Goal: Task Accomplishment & Management: Manage account settings

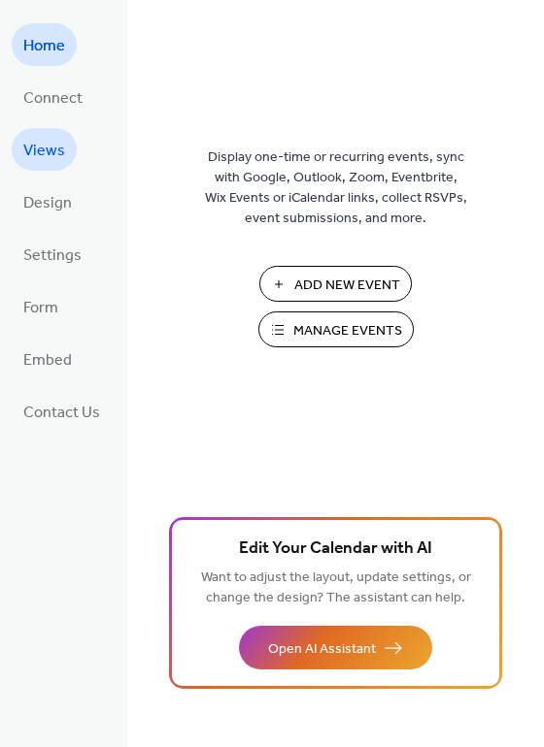
click at [29, 148] on span "Views" at bounding box center [44, 151] width 42 height 31
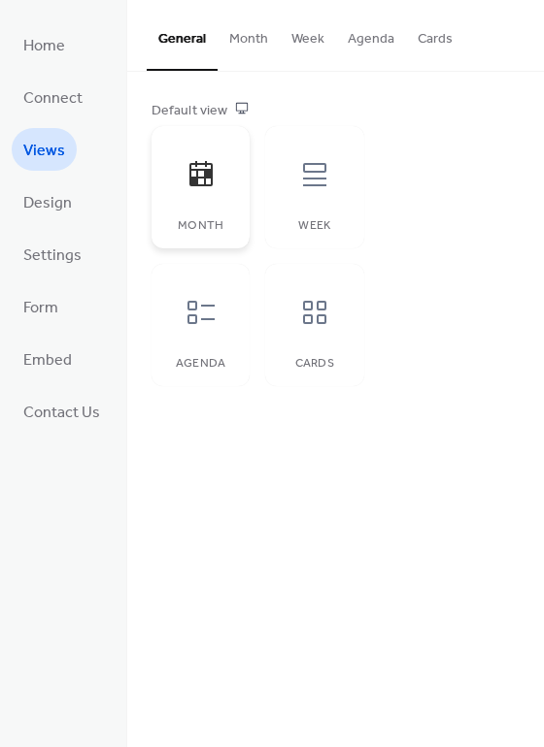
click at [199, 171] on icon at bounding box center [200, 174] width 31 height 31
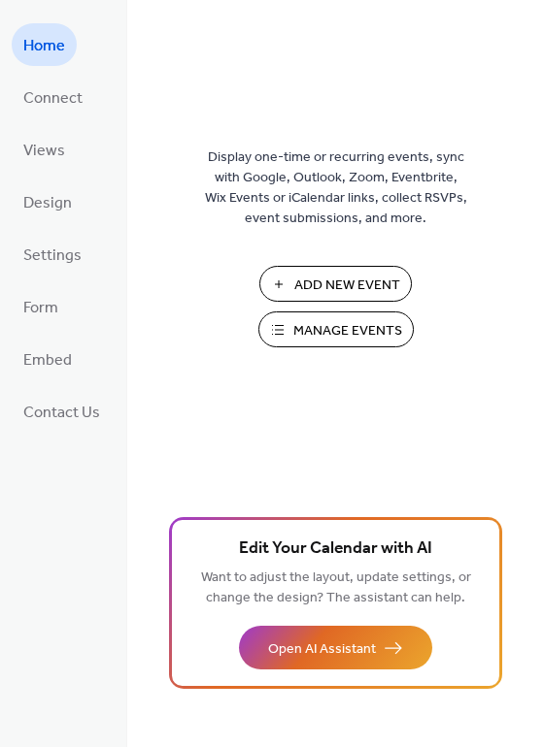
click at [336, 87] on img at bounding box center [336, 87] width 0 height 49
click at [333, 342] on span "Manage Events" at bounding box center [347, 331] width 109 height 20
click at [329, 342] on span "Manage Events" at bounding box center [347, 331] width 109 height 20
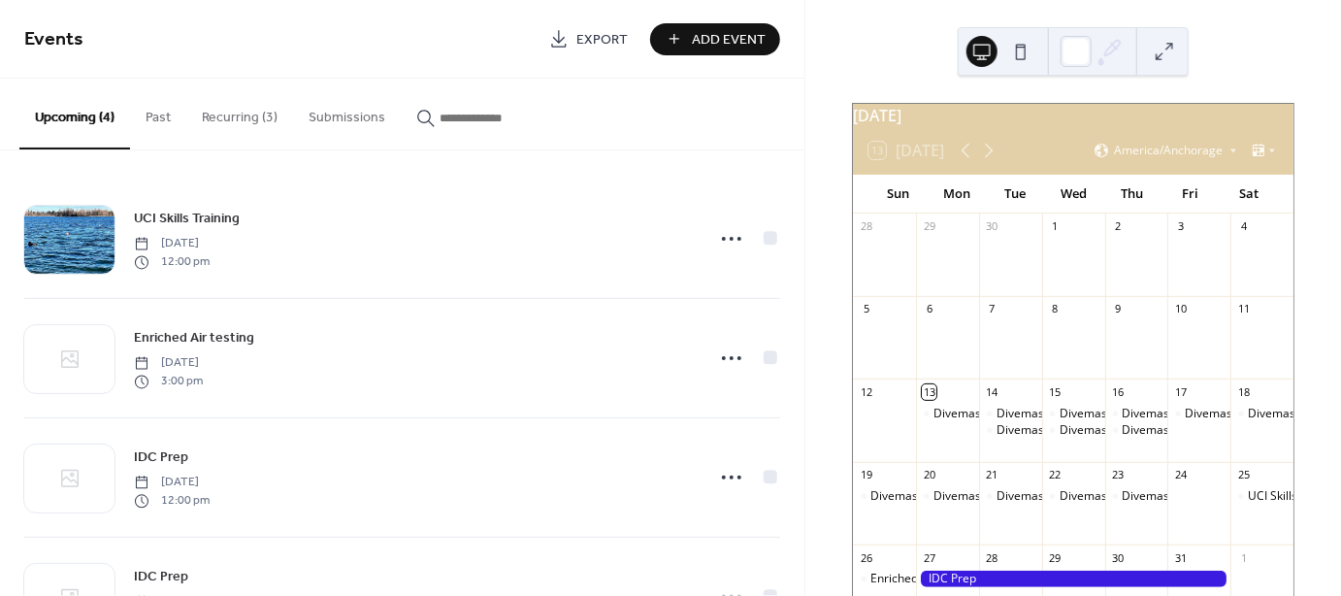
click at [250, 118] on button "Recurring (3)" at bounding box center [239, 113] width 107 height 69
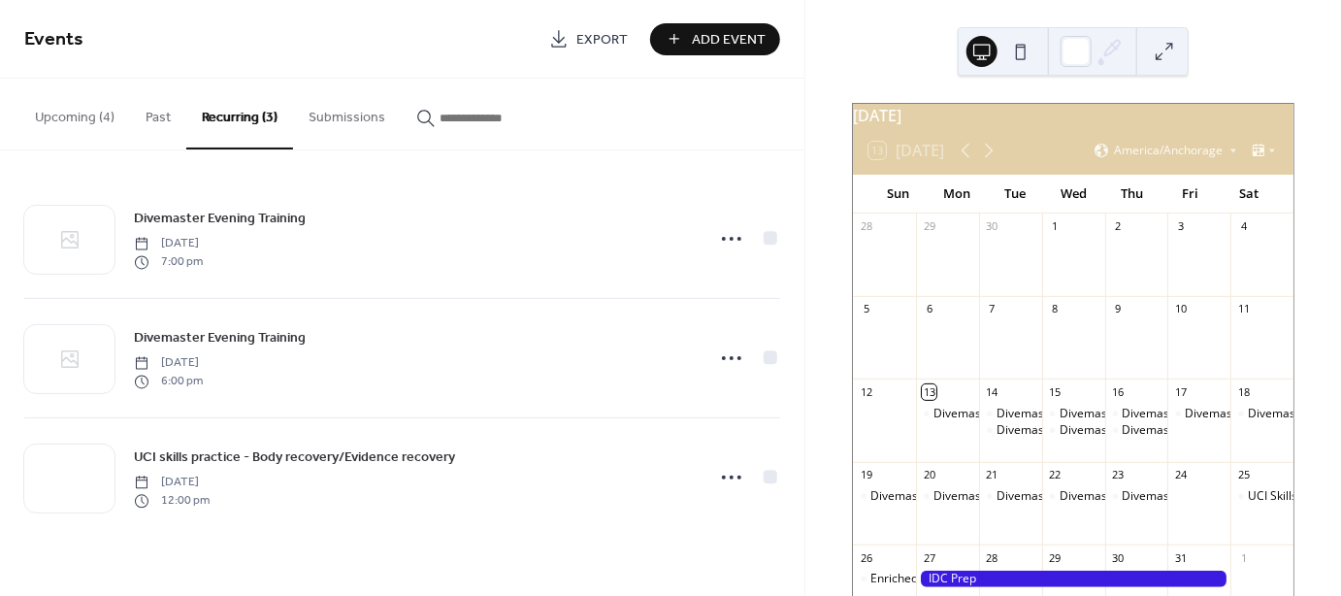
click at [83, 118] on button "Upcoming (4)" at bounding box center [74, 113] width 111 height 69
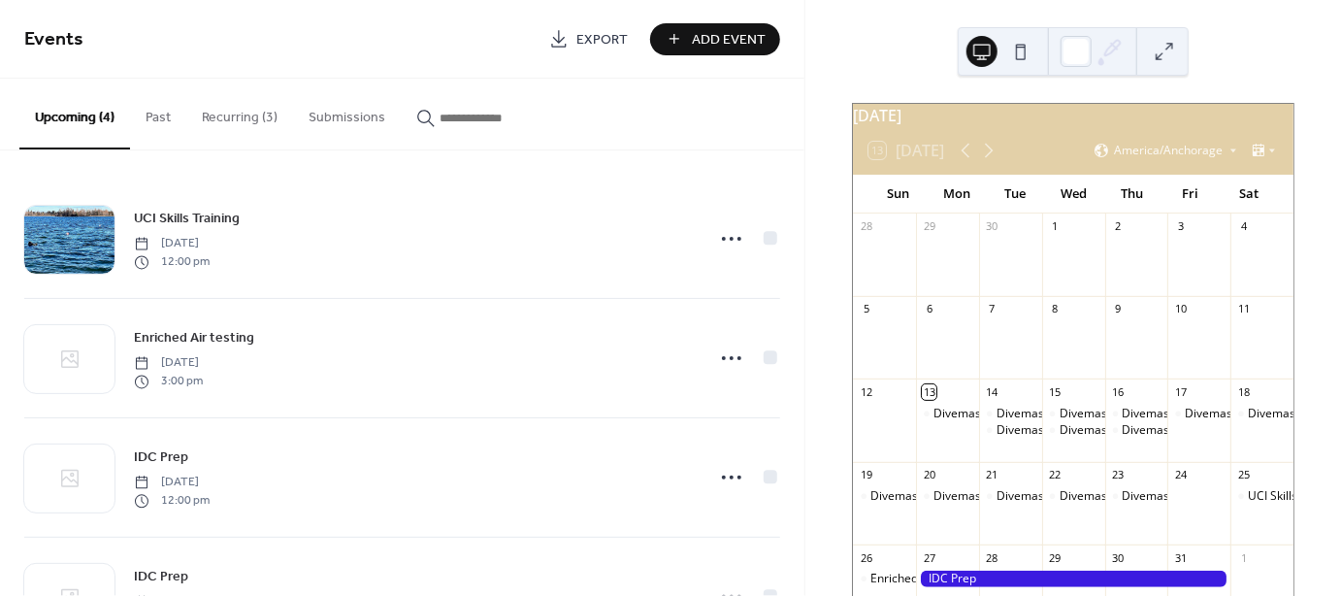
click at [239, 115] on button "Recurring (3)" at bounding box center [239, 113] width 107 height 69
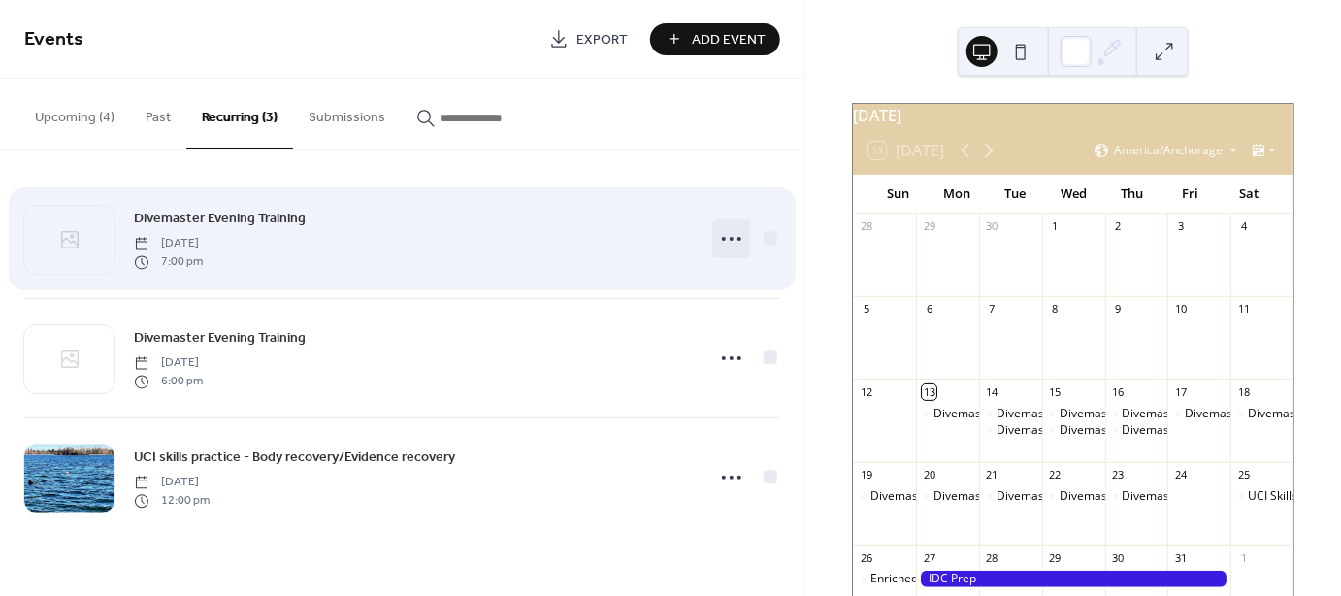
click at [725, 235] on icon at bounding box center [731, 238] width 31 height 31
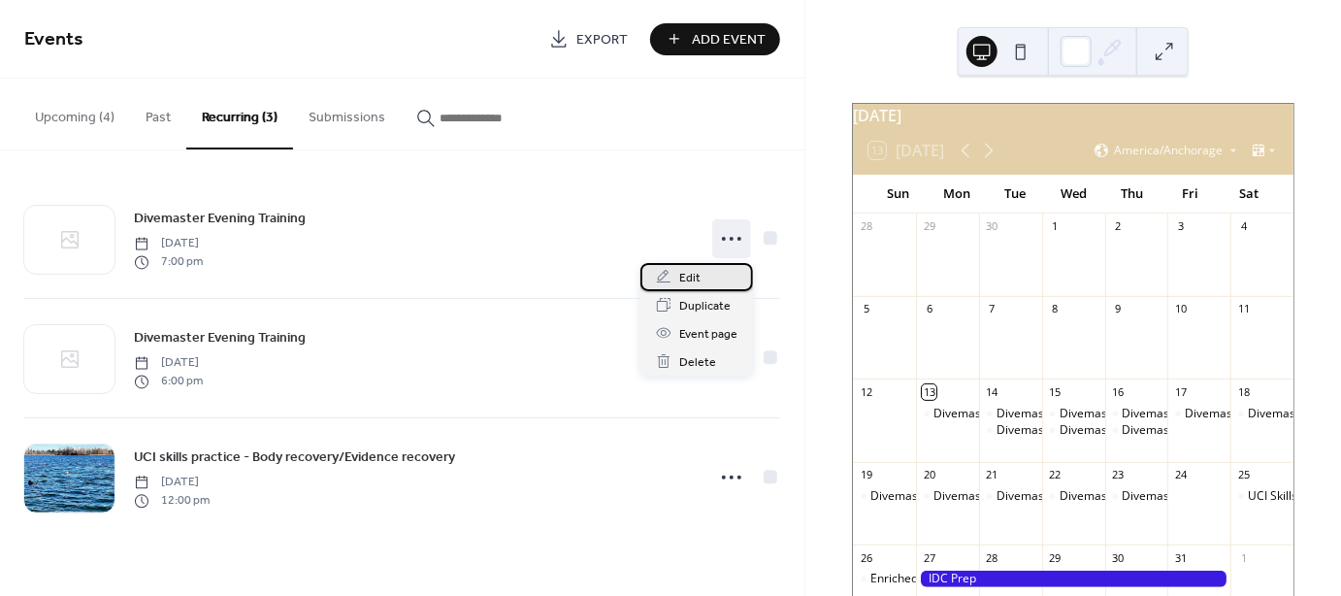
click at [700, 276] on div "Edit" at bounding box center [697, 277] width 113 height 28
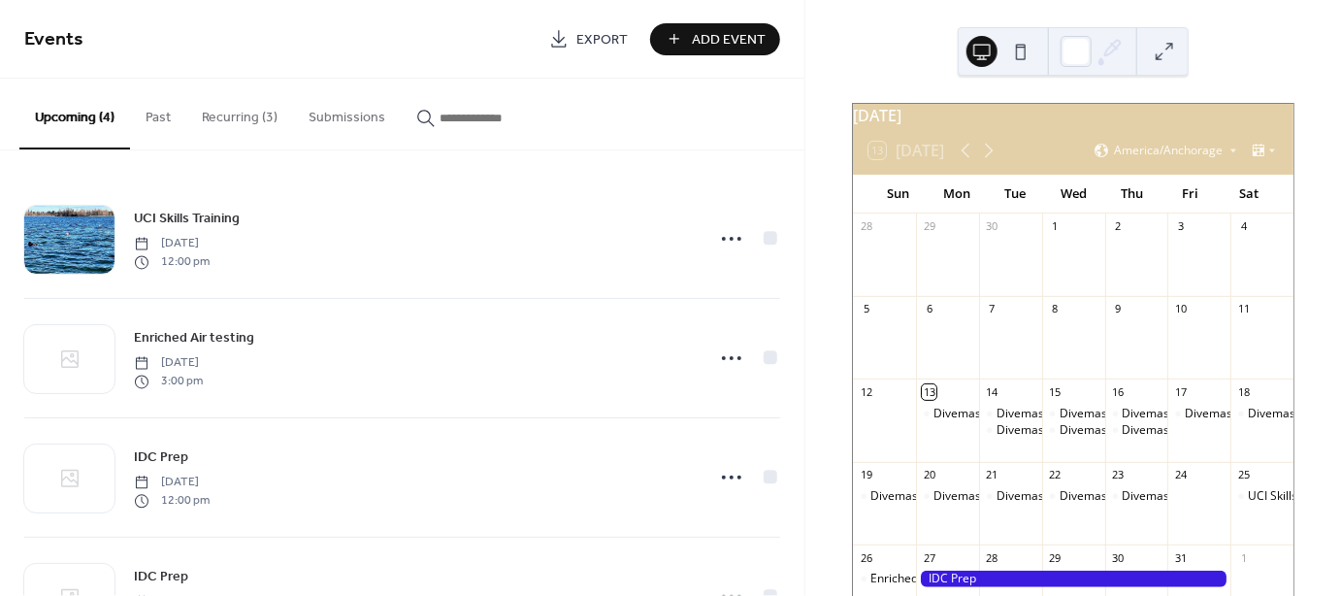
click at [250, 107] on button "Recurring (3)" at bounding box center [239, 113] width 107 height 69
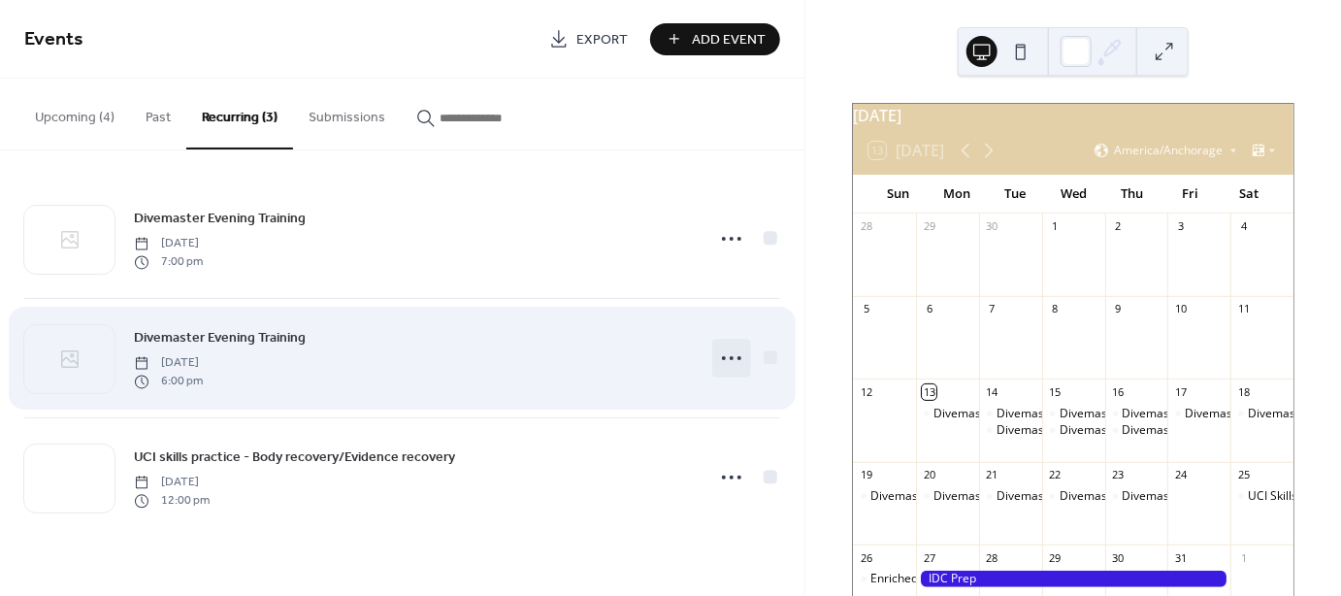
click at [732, 359] on circle at bounding box center [732, 358] width 4 height 4
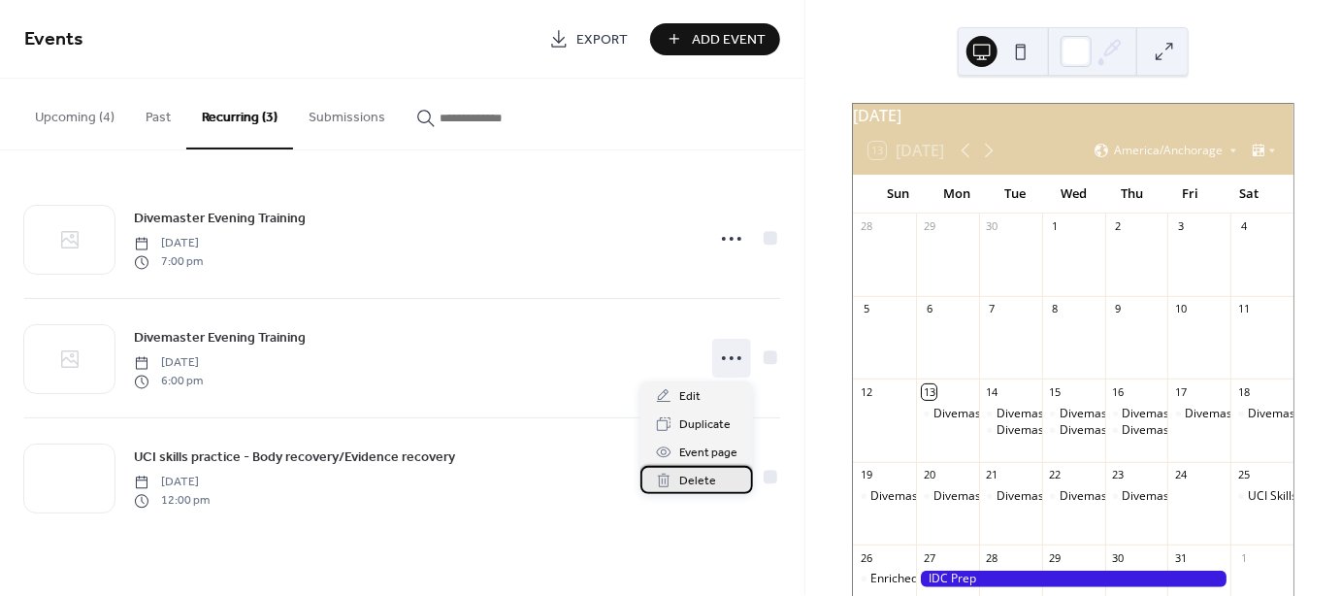
click at [692, 483] on span "Delete" at bounding box center [697, 482] width 37 height 20
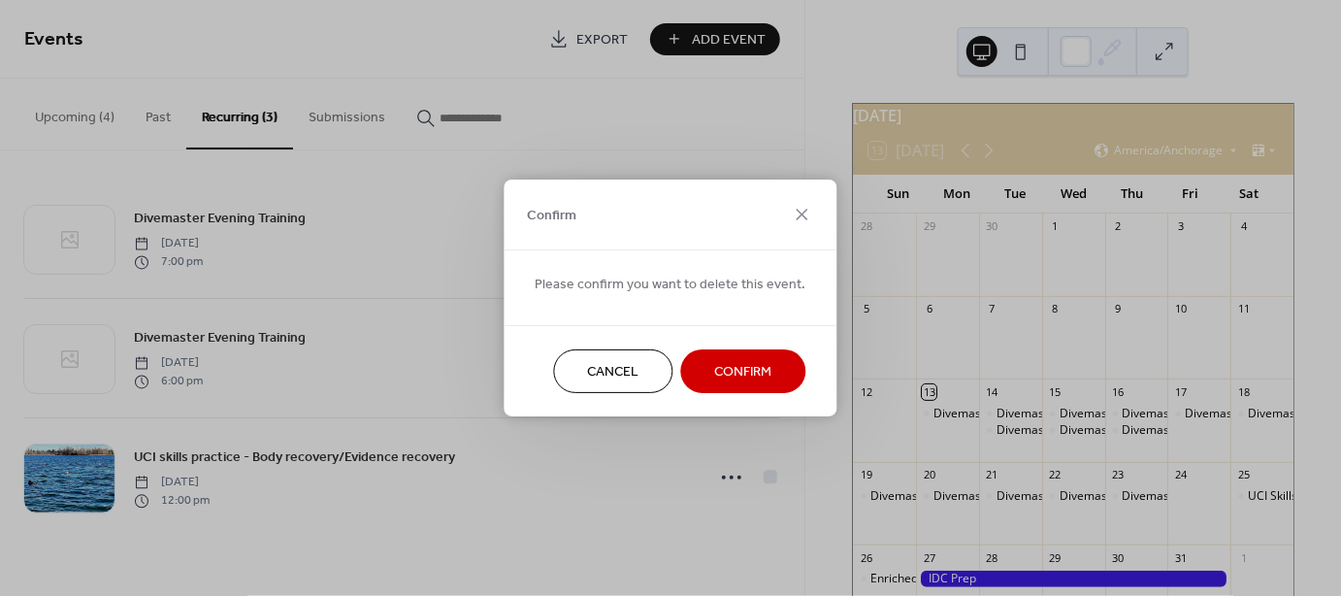
click at [742, 358] on button "Confirm" at bounding box center [743, 371] width 125 height 44
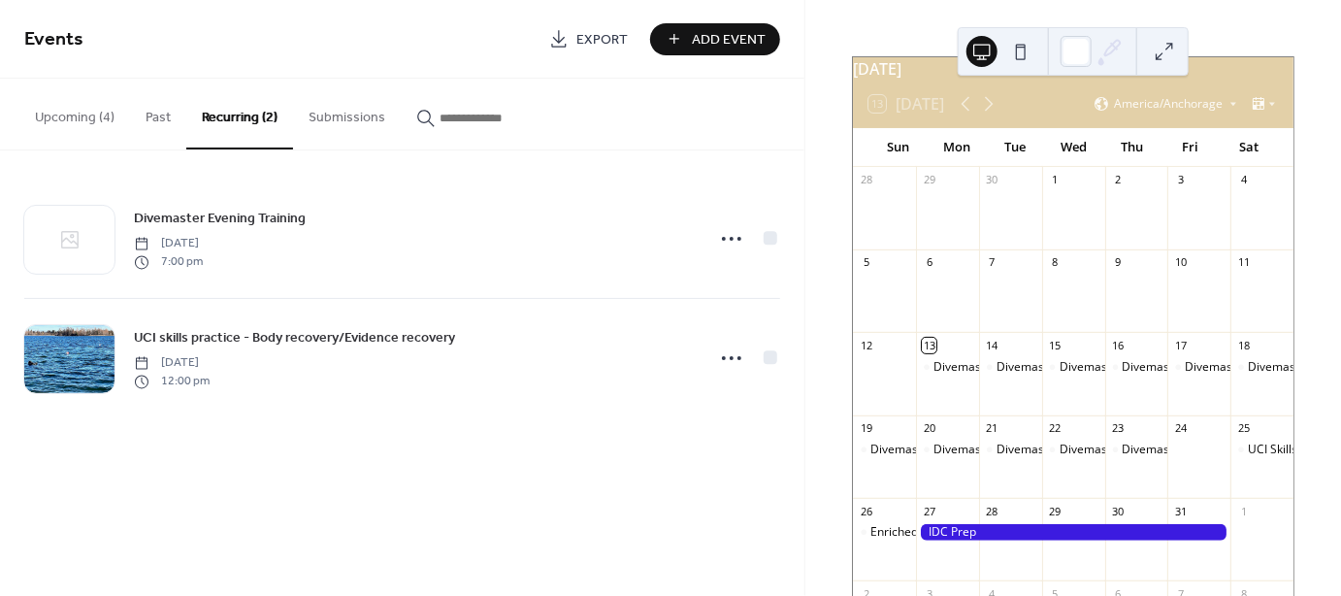
scroll to position [70, 0]
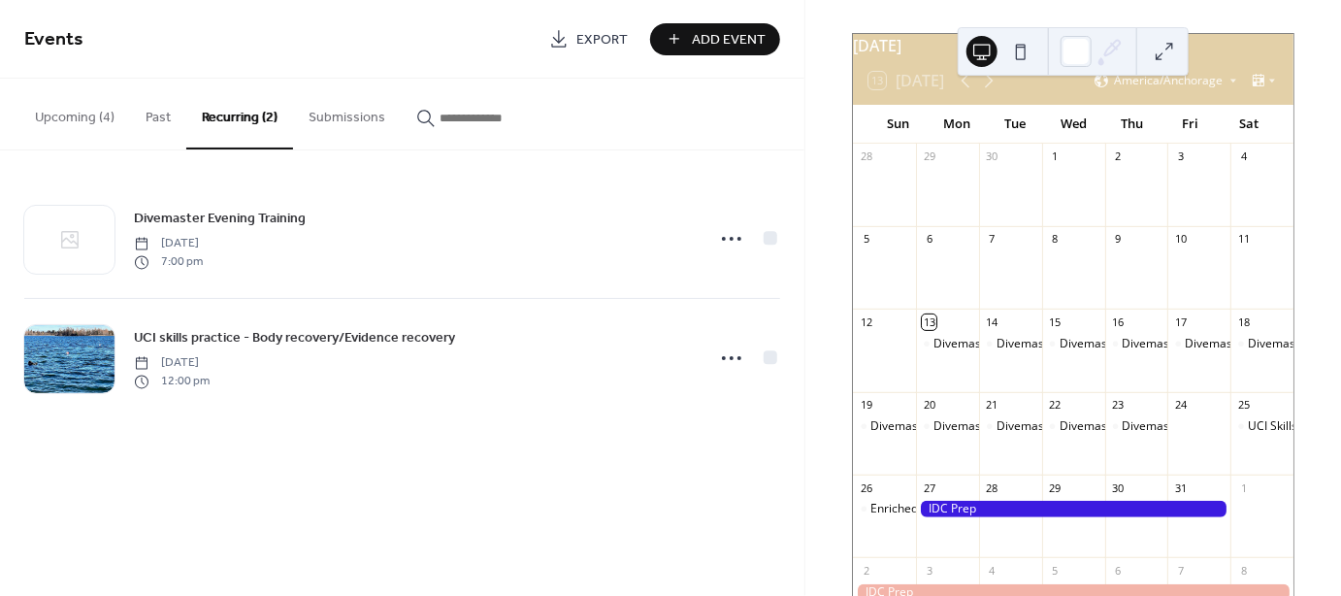
click at [604, 27] on link "Export" at bounding box center [589, 39] width 108 height 32
